Goal: Information Seeking & Learning: Learn about a topic

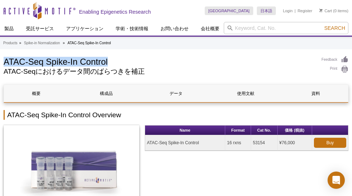
drag, startPoint x: 114, startPoint y: 61, endPoint x: 3, endPoint y: 63, distance: 111.5
copy h1 "ATAC-Seq Spike-In Control"
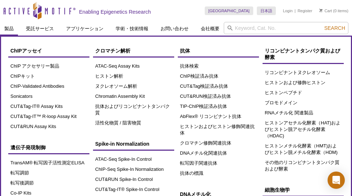
click at [13, 26] on link "製品" at bounding box center [9, 29] width 18 height 14
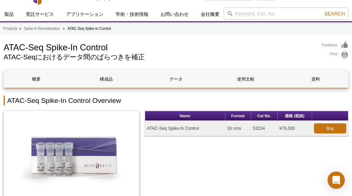
scroll to position [21, 0]
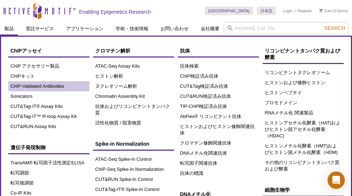
scroll to position [31, 0]
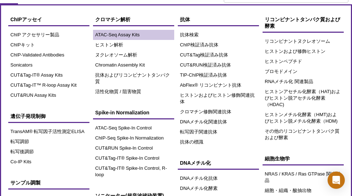
click at [122, 34] on link "ATAC-Seq Assay Kits" at bounding box center [133, 35] width 81 height 10
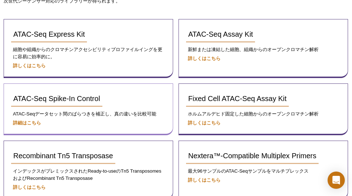
scroll to position [119, 0]
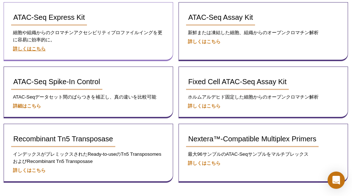
click at [32, 47] on strong "詳しくはこちら" at bounding box center [29, 48] width 33 height 5
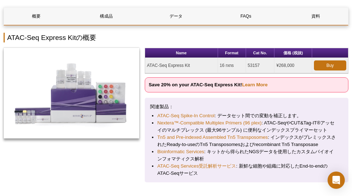
scroll to position [90, 0]
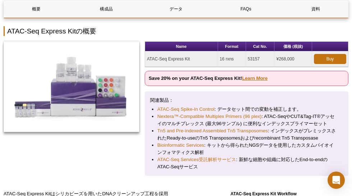
click at [261, 76] on link "Learn More" at bounding box center [255, 78] width 26 height 5
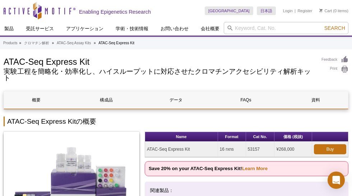
scroll to position [0, 0]
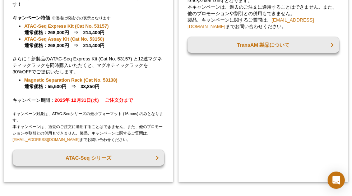
scroll to position [267, 0]
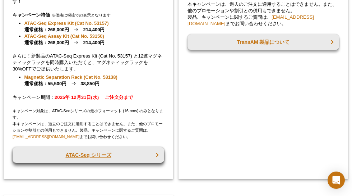
click at [102, 154] on link "ATAC-Seq シリーズ" at bounding box center [89, 155] width 152 height 16
